Goal: Task Accomplishment & Management: Complete application form

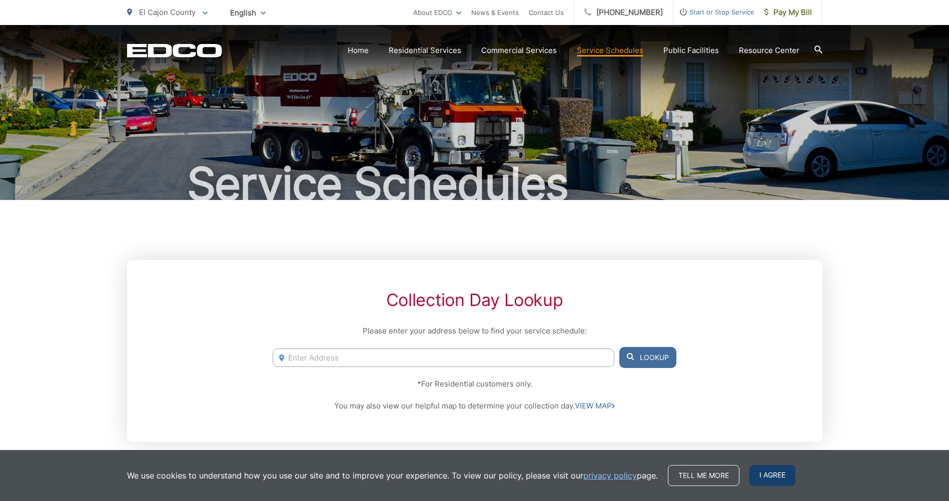
click at [759, 476] on span "I agree" at bounding box center [772, 475] width 46 height 21
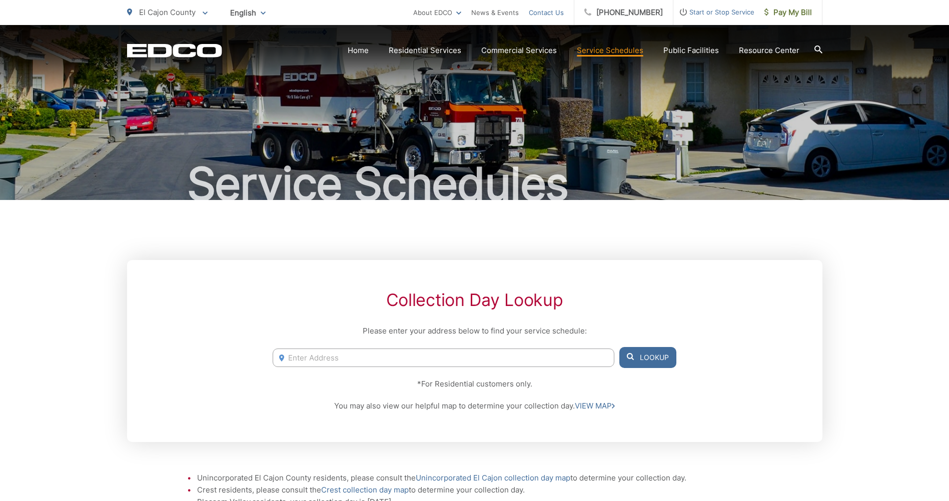
click at [562, 13] on link "Contact Us" at bounding box center [546, 13] width 35 height 12
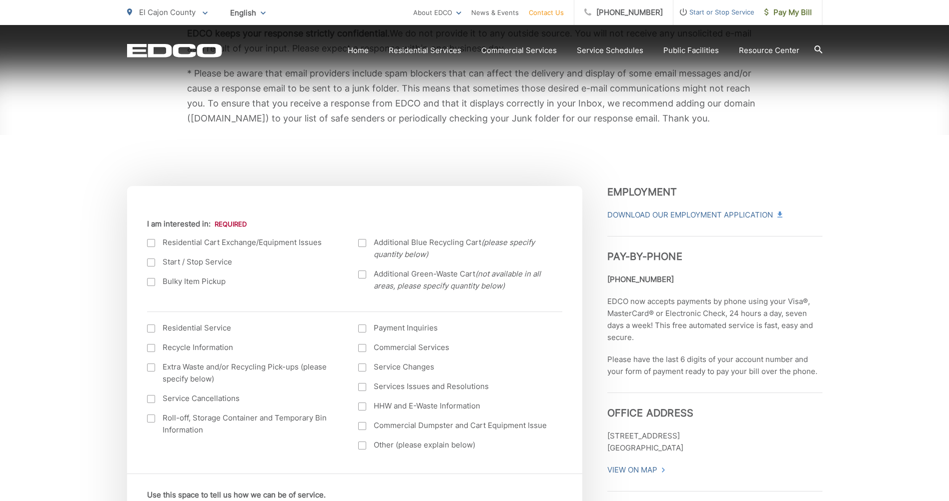
scroll to position [250, 0]
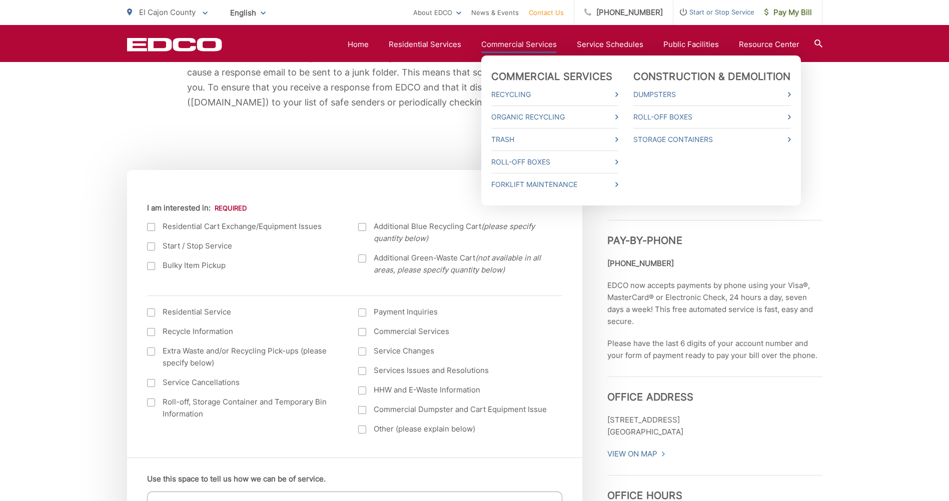
click at [522, 46] on link "Commercial Services" at bounding box center [519, 45] width 76 height 12
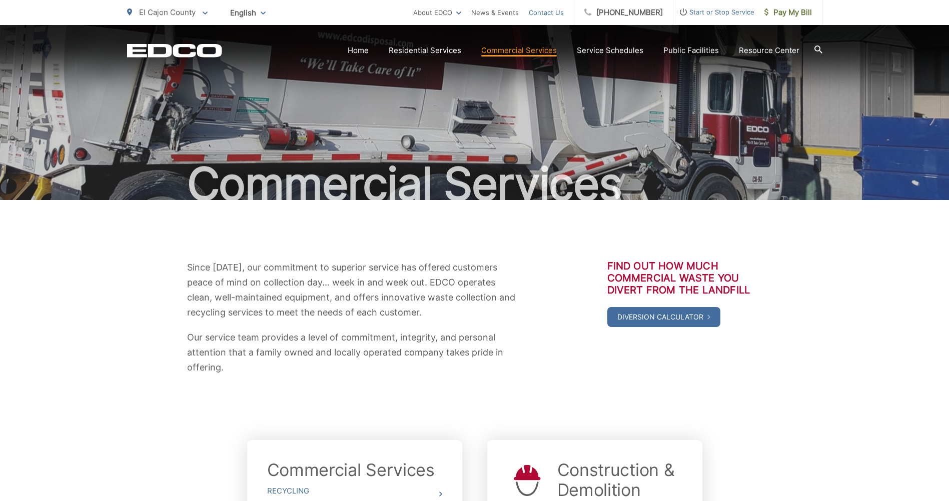
click at [561, 12] on link "Contact Us" at bounding box center [546, 13] width 35 height 12
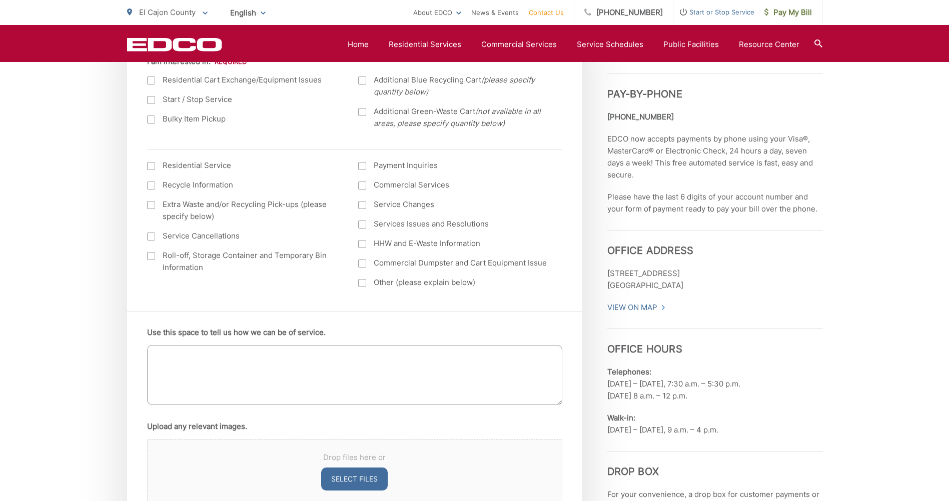
scroll to position [400, 0]
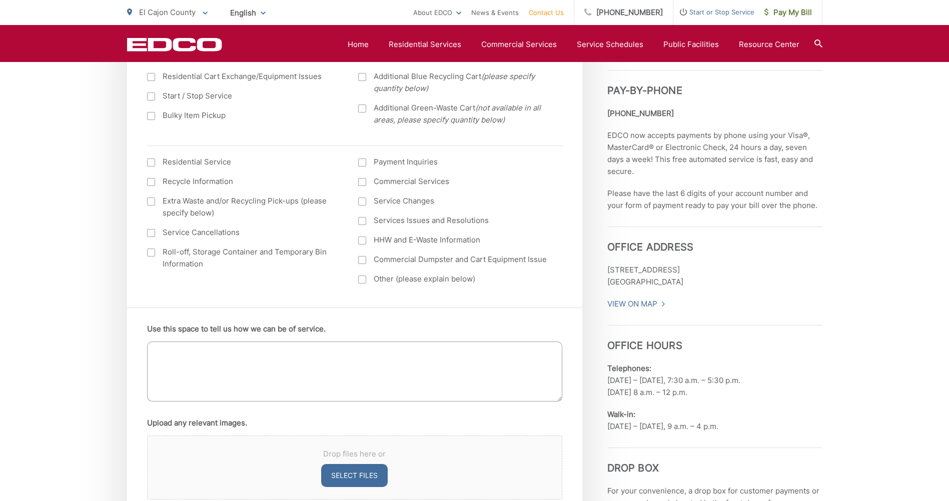
click at [362, 182] on div at bounding box center [362, 182] width 8 height 8
click at [0, 0] on input "Commercial Services" at bounding box center [0, 0] width 0 height 0
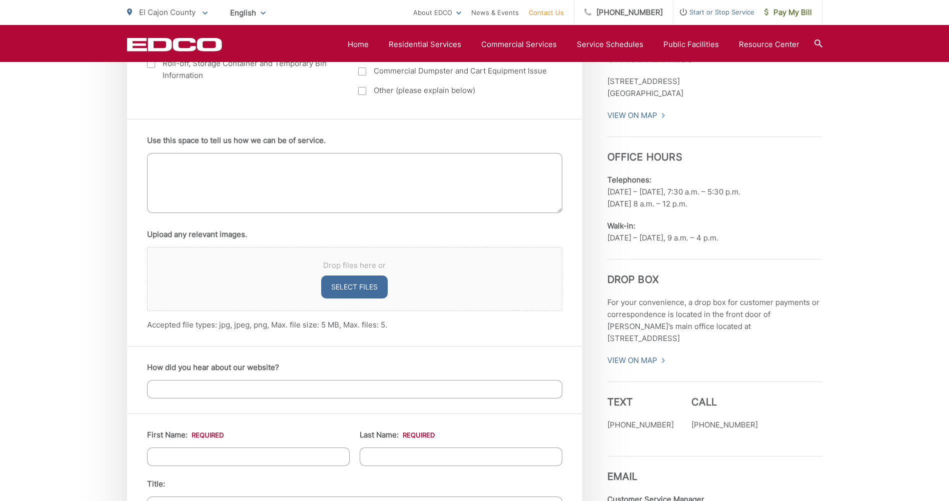
scroll to position [600, 0]
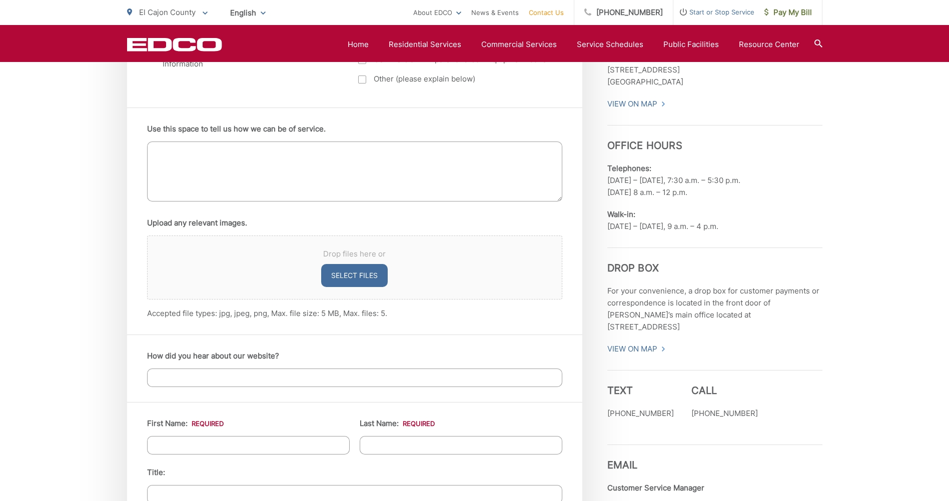
click at [173, 147] on textarea "Use this space to tell us how we can be of service." at bounding box center [354, 172] width 415 height 60
type textarea "I"
type textarea "I would like to get a quote for additional services to one of our buildings, in…"
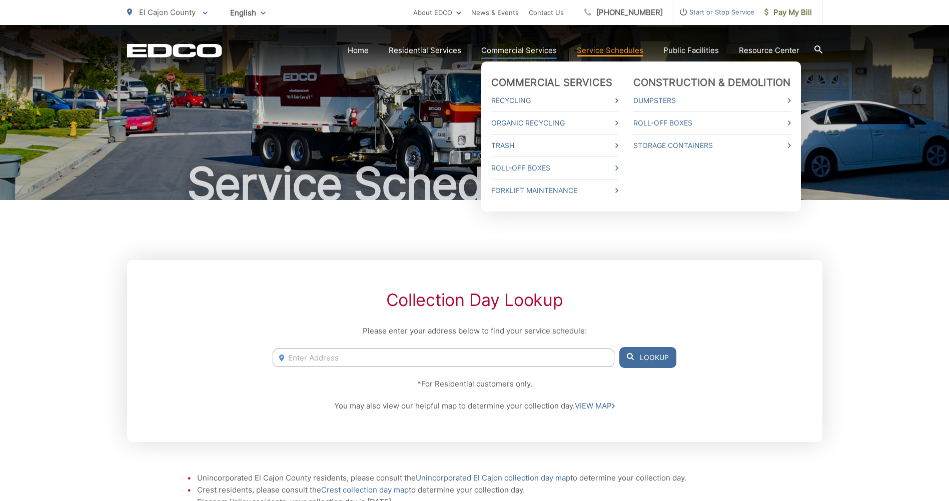
click at [525, 50] on link "Commercial Services" at bounding box center [519, 51] width 76 height 12
